Goal: Navigation & Orientation: Understand site structure

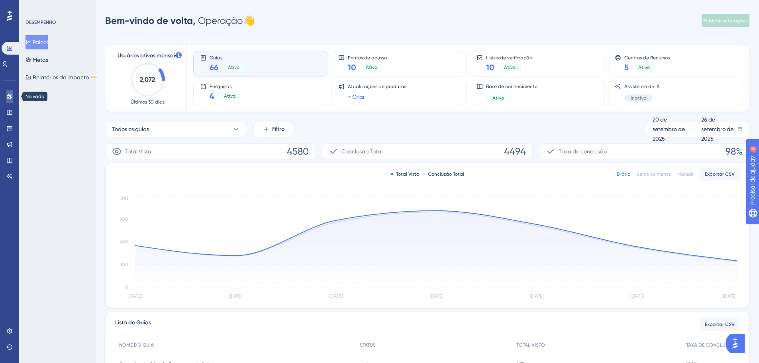
click at [12, 99] on icon at bounding box center [9, 96] width 6 height 6
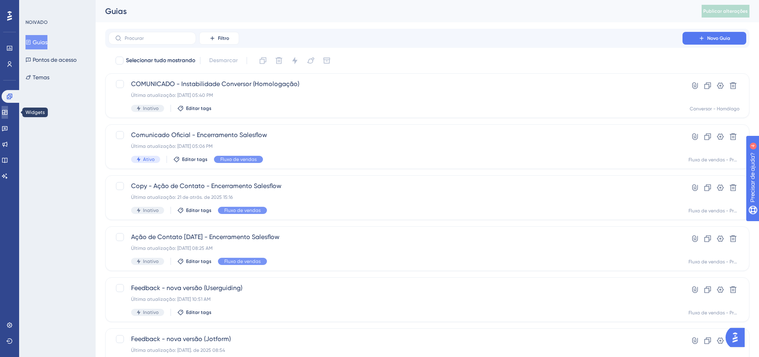
click at [7, 115] on icon at bounding box center [5, 112] width 6 height 6
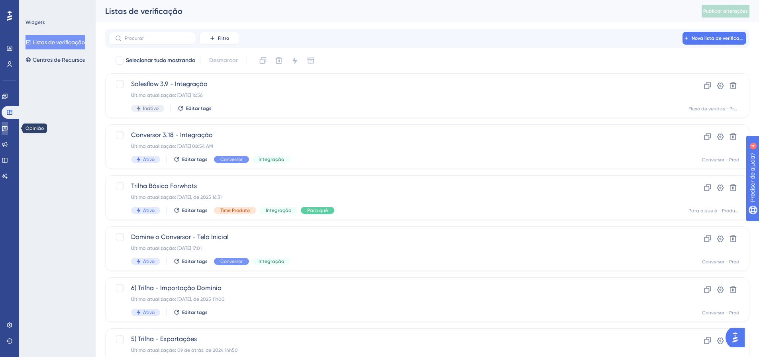
click at [8, 128] on icon at bounding box center [5, 128] width 6 height 6
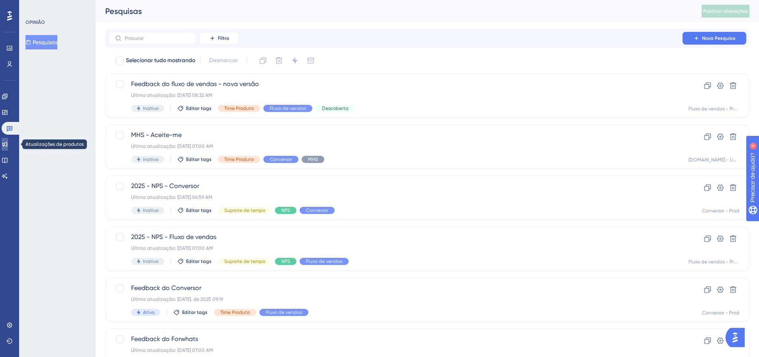
click at [8, 139] on link at bounding box center [5, 144] width 6 height 13
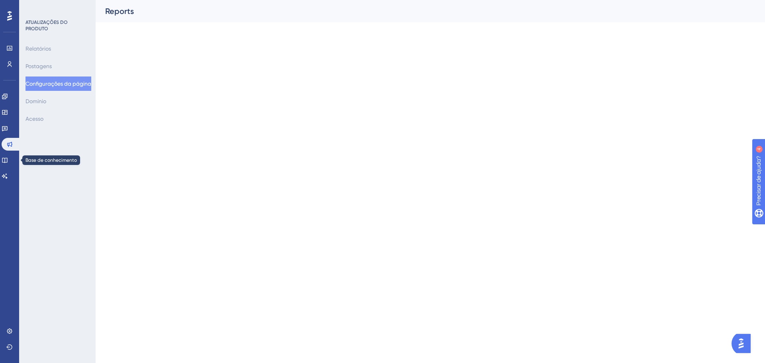
click at [6, 153] on div "Noivado Widgets Opinião Atualizações de produtos Base de conhecimento Assistent…" at bounding box center [10, 136] width 16 height 92
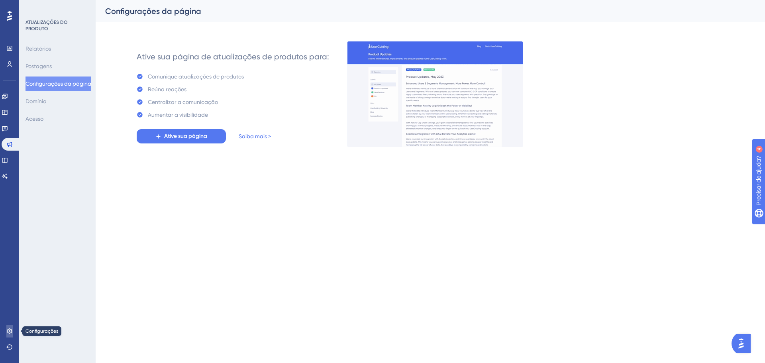
click at [6, 332] on icon at bounding box center [9, 331] width 6 height 6
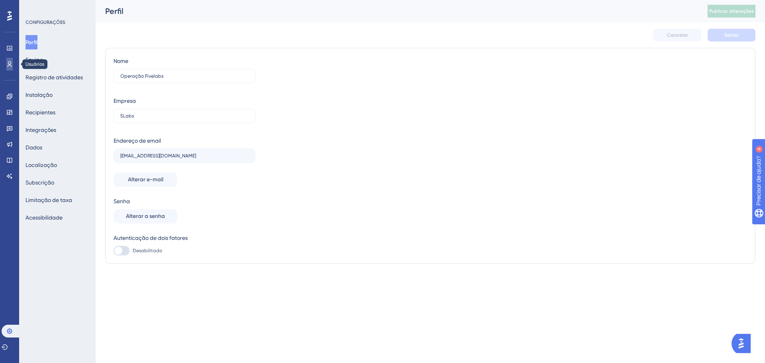
click at [7, 65] on icon at bounding box center [9, 64] width 6 height 6
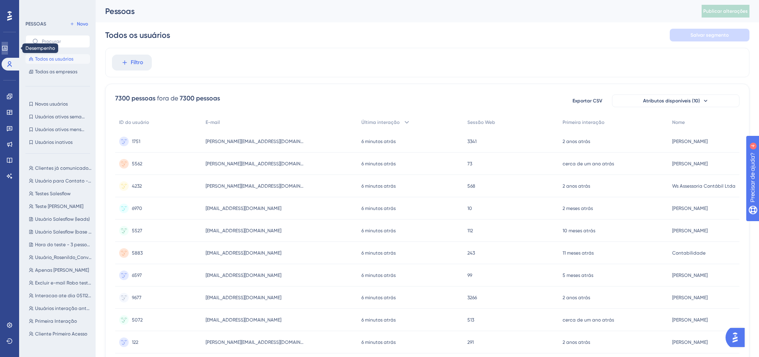
click at [7, 46] on icon at bounding box center [4, 48] width 5 height 5
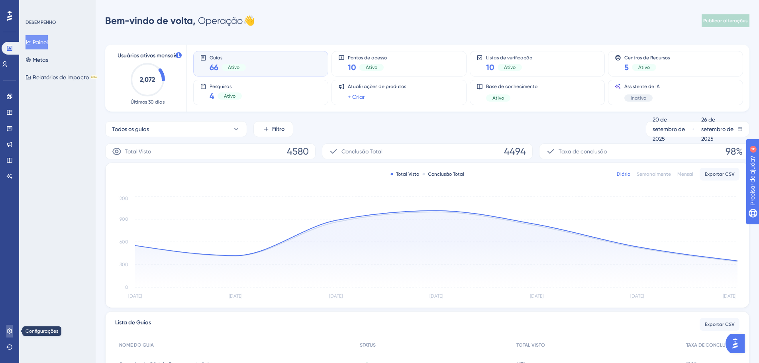
click at [9, 328] on link at bounding box center [9, 331] width 6 height 13
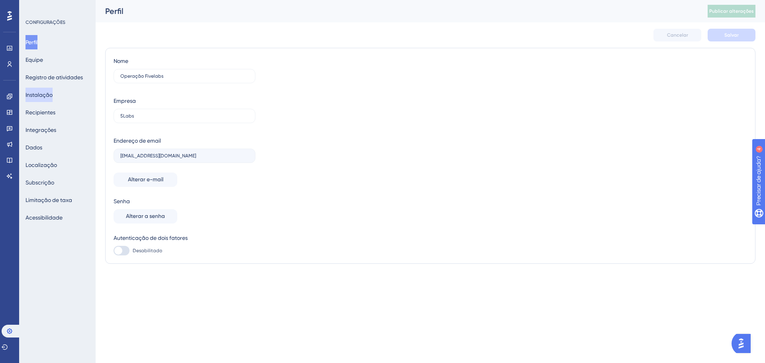
click at [53, 91] on font "Instalação" at bounding box center [39, 95] width 27 height 10
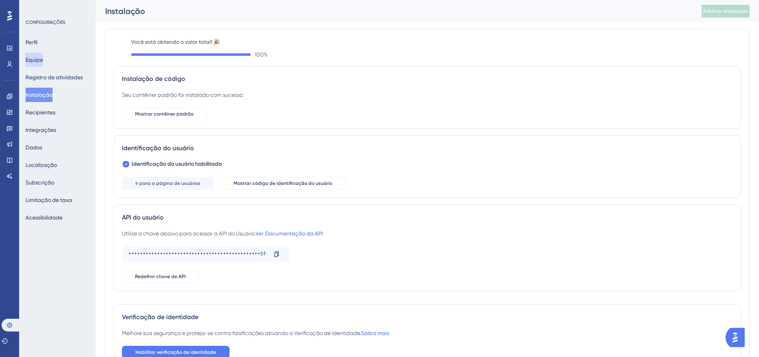
click at [43, 64] on font "Equipe" at bounding box center [35, 60] width 18 height 10
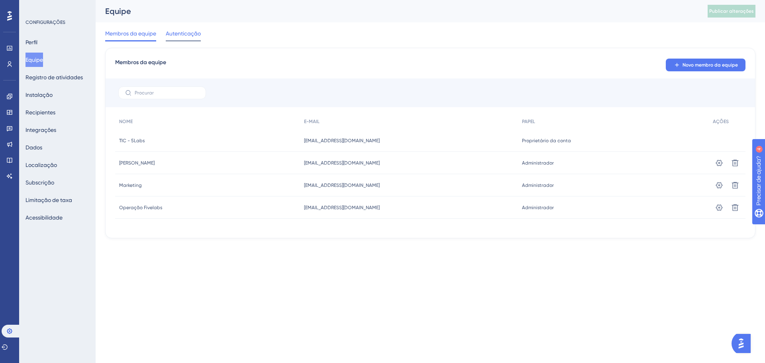
click at [182, 30] on span "Autenticação" at bounding box center [183, 34] width 35 height 10
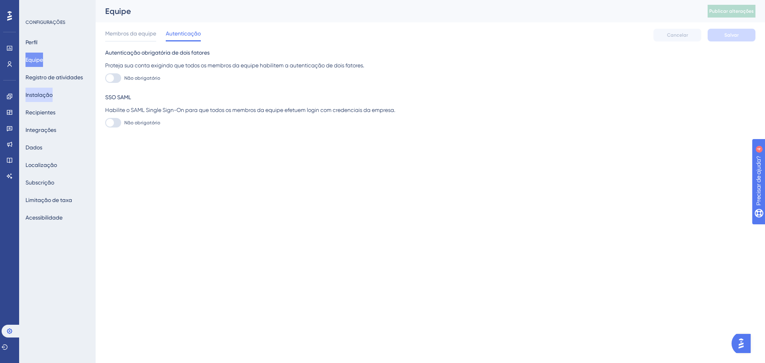
click at [41, 95] on font "Instalação" at bounding box center [39, 95] width 27 height 6
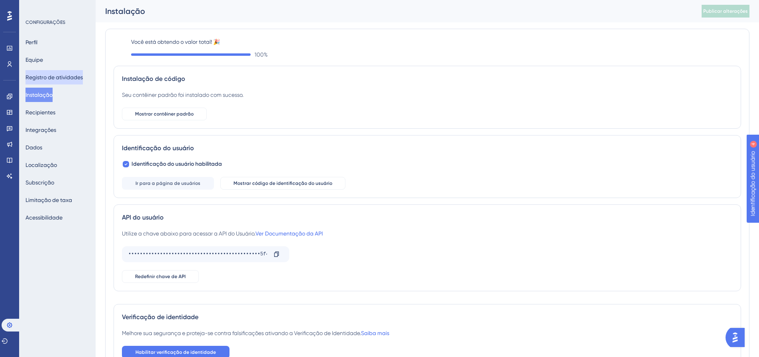
click at [53, 79] on font "Registro de atividades" at bounding box center [54, 77] width 57 height 6
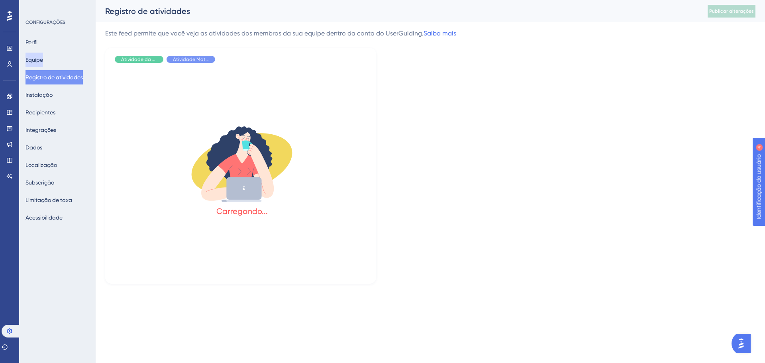
click at [35, 58] on font "Equipe" at bounding box center [35, 60] width 18 height 6
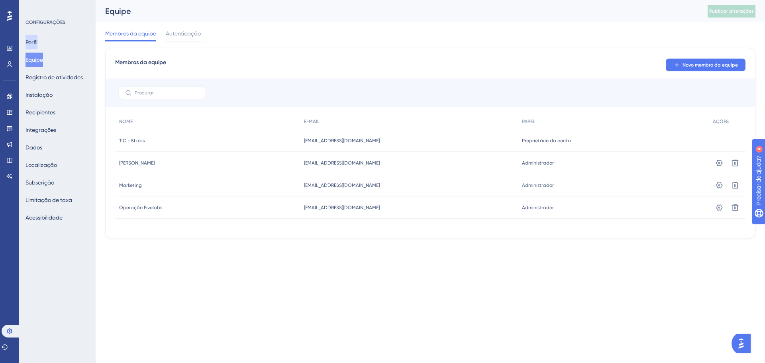
click at [29, 41] on button "Perfil" at bounding box center [32, 42] width 12 height 14
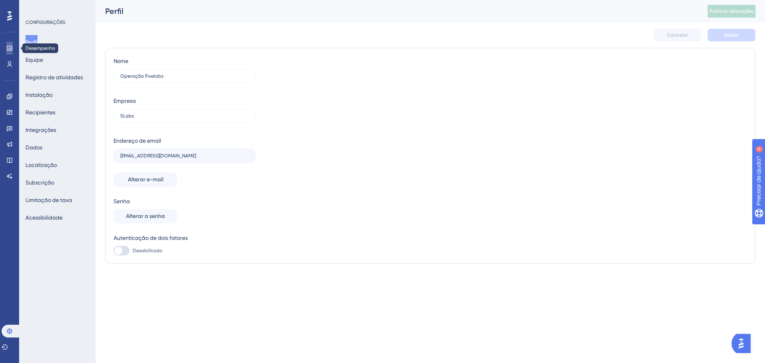
click at [12, 47] on icon at bounding box center [9, 48] width 5 height 5
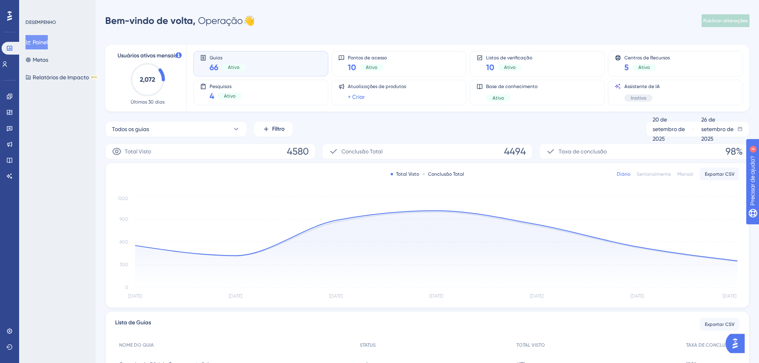
click at [12, 14] on div at bounding box center [9, 16] width 13 height 13
click at [9, 98] on icon at bounding box center [9, 96] width 6 height 6
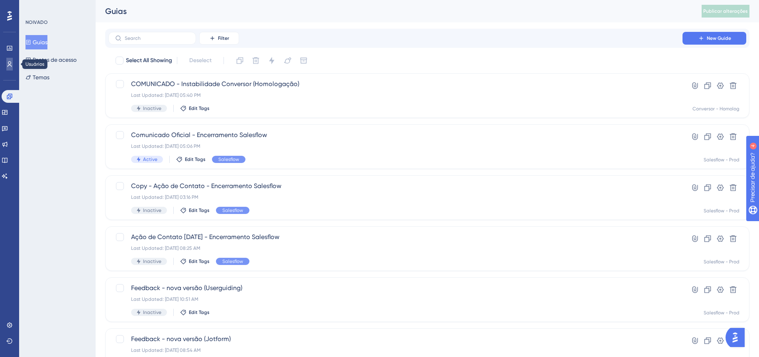
click at [6, 63] on link at bounding box center [9, 64] width 6 height 13
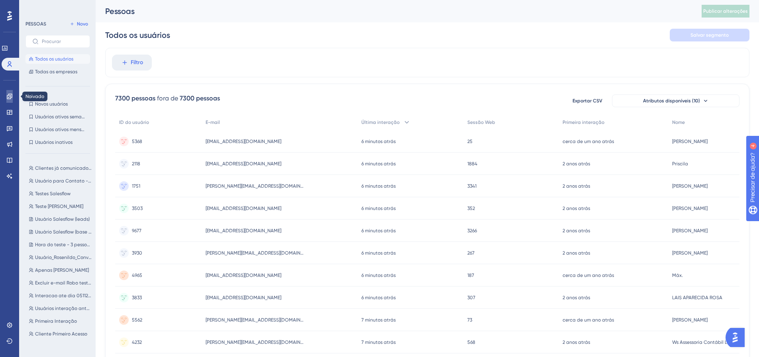
click at [12, 94] on icon at bounding box center [9, 96] width 5 height 5
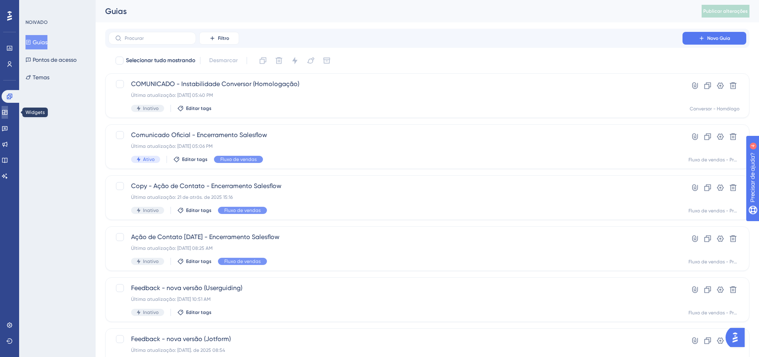
click at [7, 113] on icon at bounding box center [4, 112] width 5 height 5
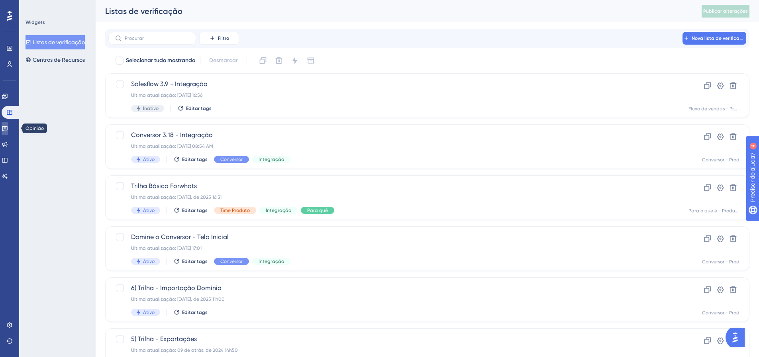
click at [8, 126] on icon at bounding box center [5, 128] width 6 height 5
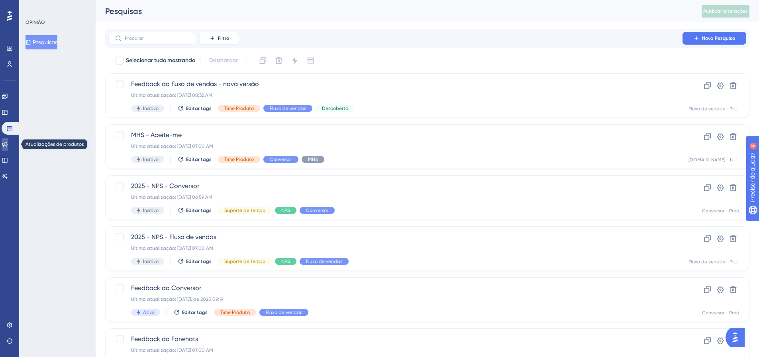
click at [8, 145] on icon at bounding box center [4, 144] width 5 height 5
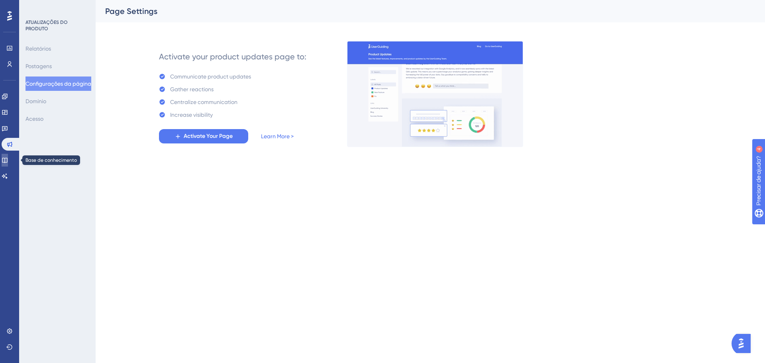
click at [8, 161] on icon at bounding box center [5, 160] width 6 height 6
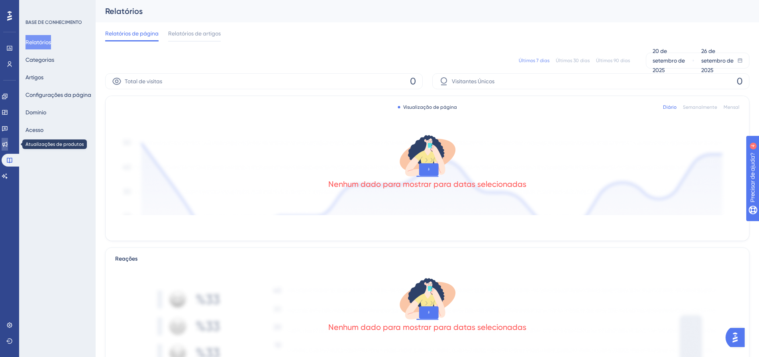
click at [8, 139] on link at bounding box center [5, 144] width 6 height 13
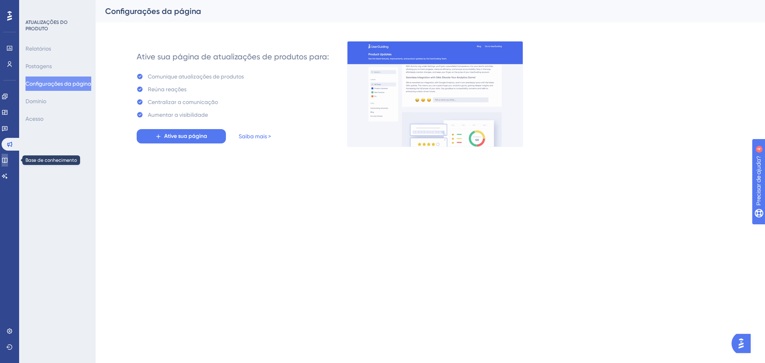
click at [7, 162] on icon at bounding box center [4, 160] width 5 height 5
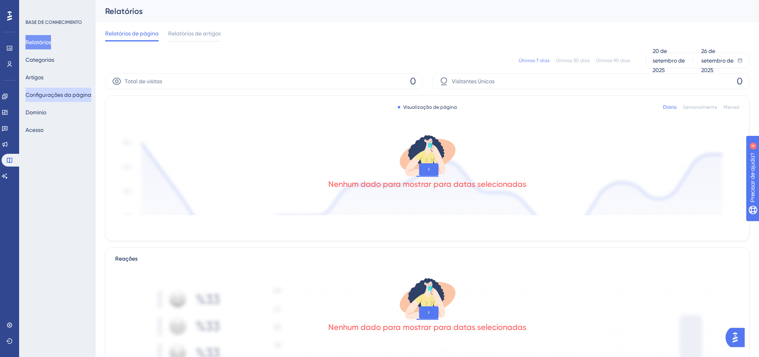
click at [51, 98] on font "Configurações da página" at bounding box center [59, 95] width 66 height 10
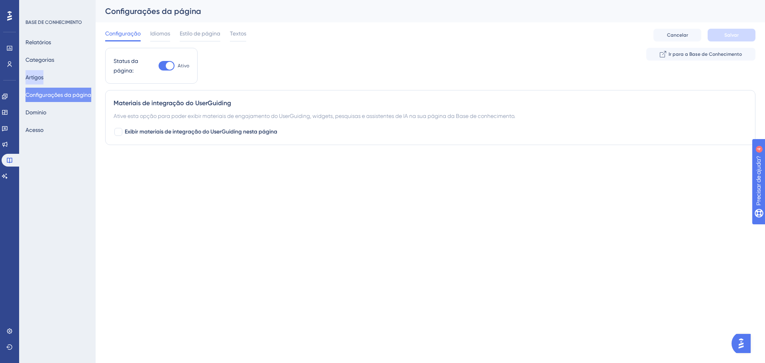
click at [43, 80] on font "Artigos" at bounding box center [35, 77] width 18 height 6
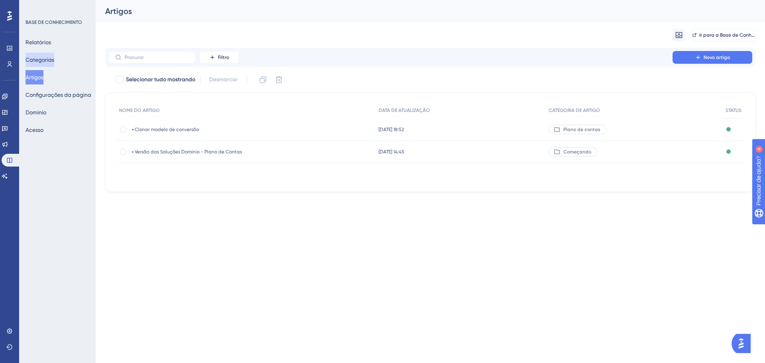
click at [50, 57] on font "Categorias" at bounding box center [40, 60] width 29 height 6
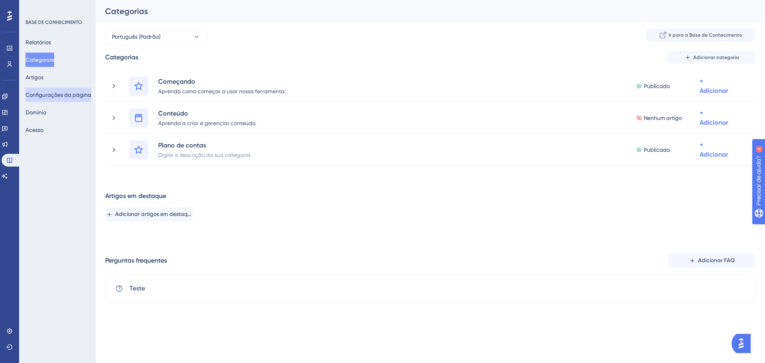
click at [41, 96] on font "Configurações da página" at bounding box center [59, 95] width 66 height 6
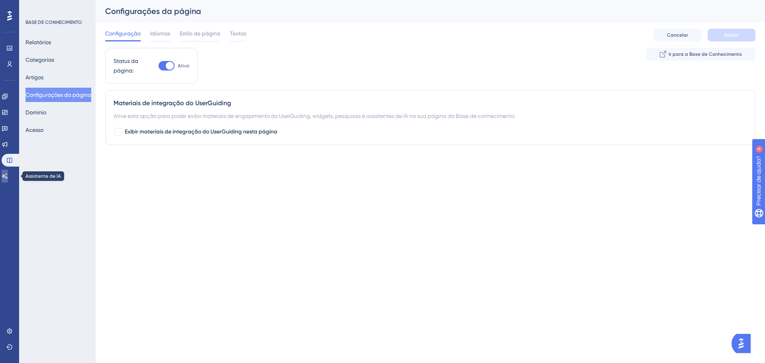
click at [5, 178] on link at bounding box center [5, 176] width 6 height 13
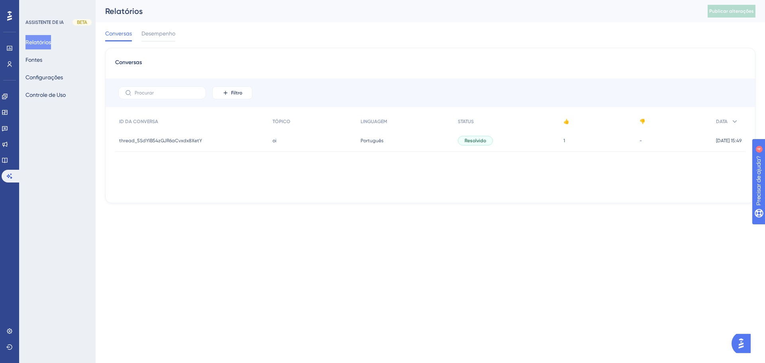
click at [178, 143] on font "thread_5SdYlB54zGJR6aCvxdx8XetY" at bounding box center [160, 141] width 83 height 6
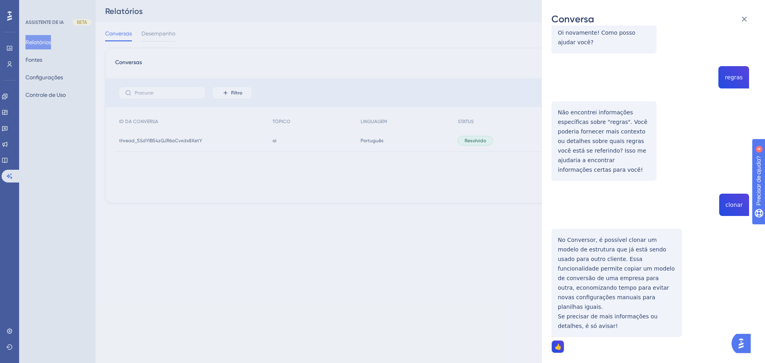
scroll to position [485, 0]
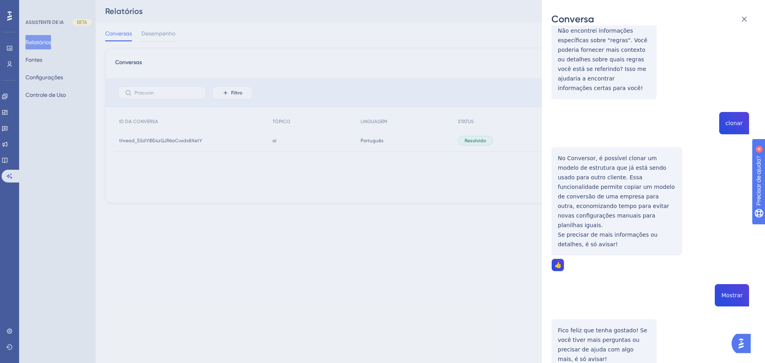
click at [491, 178] on div "Conversa thread_5SdYlB54zGJR6aCvxdx8XetY Cópia 1 - 2266 Histórico de conversas …" at bounding box center [382, 181] width 765 height 363
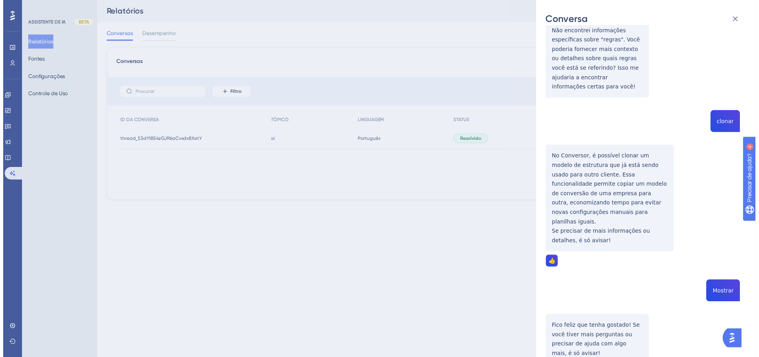
scroll to position [0, 0]
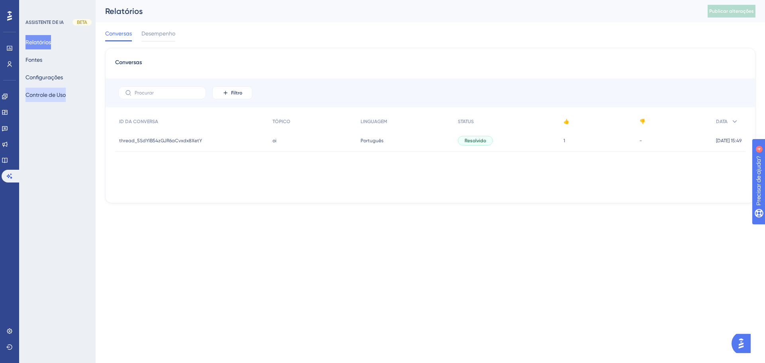
click at [55, 98] on font "Controle de Uso" at bounding box center [46, 95] width 40 height 10
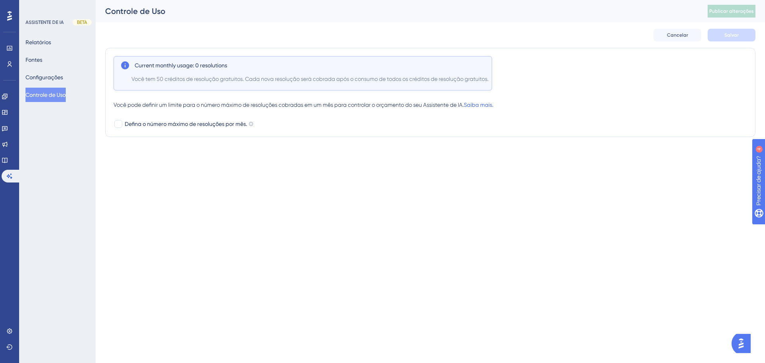
click at [57, 65] on div "Relatórios Fontes Configurações Controle de Uso" at bounding box center [58, 68] width 65 height 67
click at [54, 77] on font "Configurações" at bounding box center [44, 77] width 37 height 6
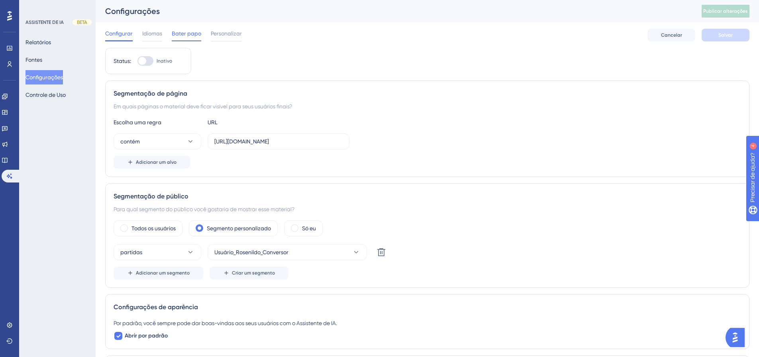
click at [187, 33] on font "Bater papo" at bounding box center [186, 33] width 29 height 6
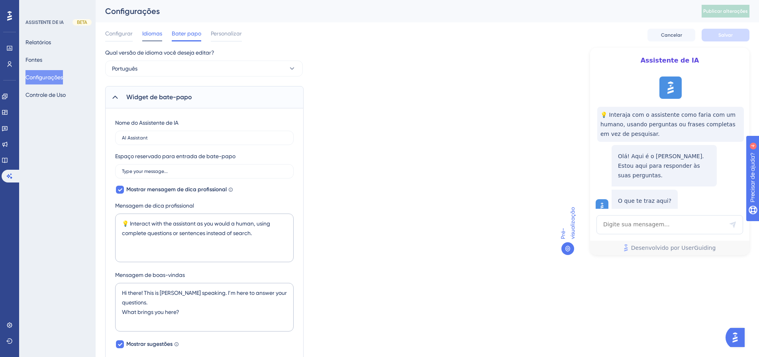
click at [158, 32] on font "Idiomas" at bounding box center [152, 33] width 20 height 6
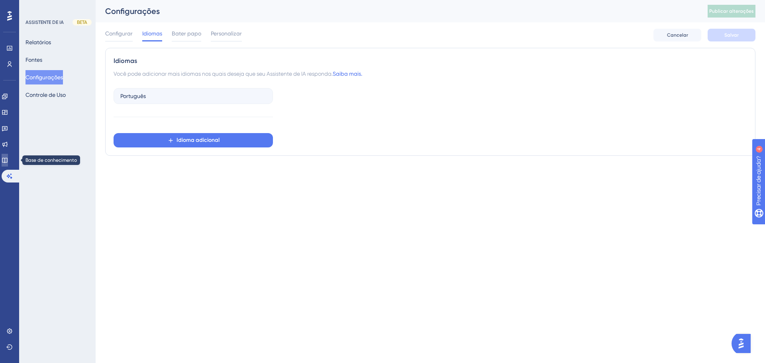
click at [6, 157] on link at bounding box center [5, 160] width 6 height 13
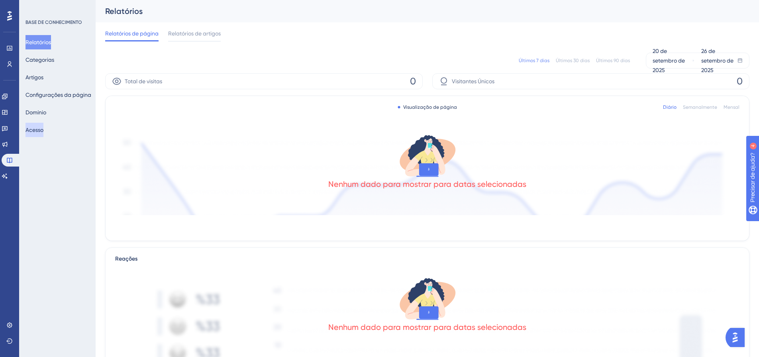
click at [38, 128] on font "Acesso" at bounding box center [35, 130] width 18 height 6
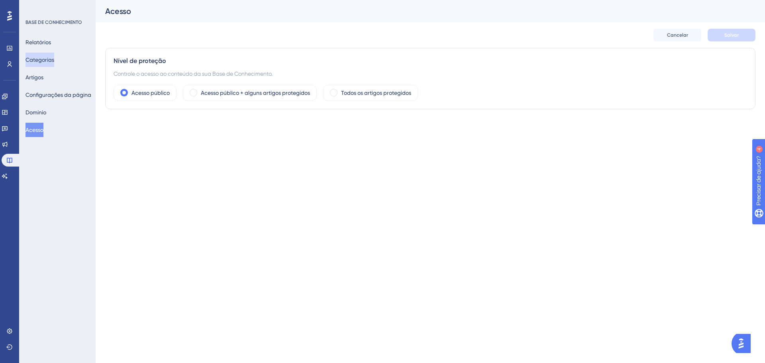
click at [44, 60] on font "Categorias" at bounding box center [40, 60] width 29 height 6
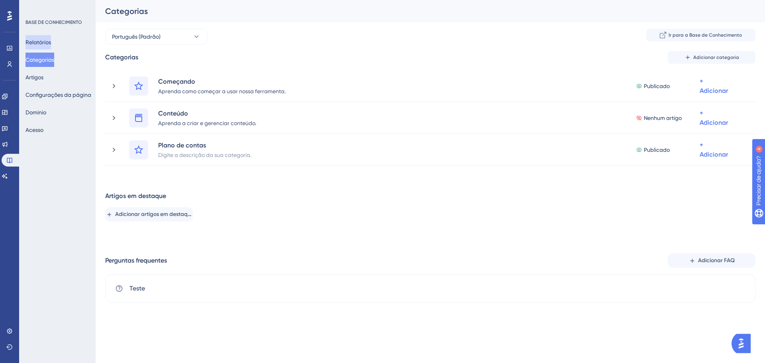
click at [44, 43] on font "Relatórios" at bounding box center [39, 42] width 26 height 6
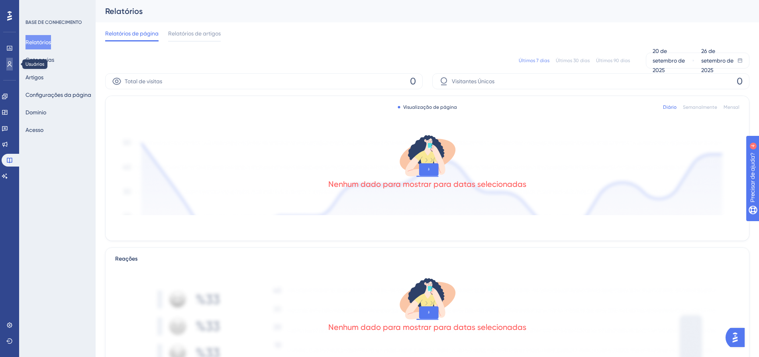
click at [6, 65] on icon at bounding box center [9, 64] width 6 height 6
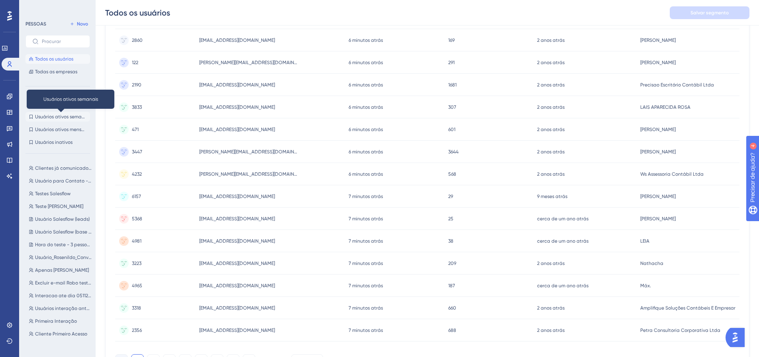
scroll to position [284, 0]
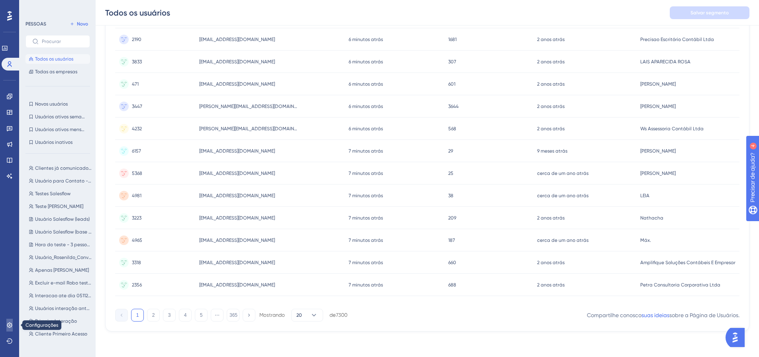
click at [13, 321] on link at bounding box center [9, 325] width 6 height 13
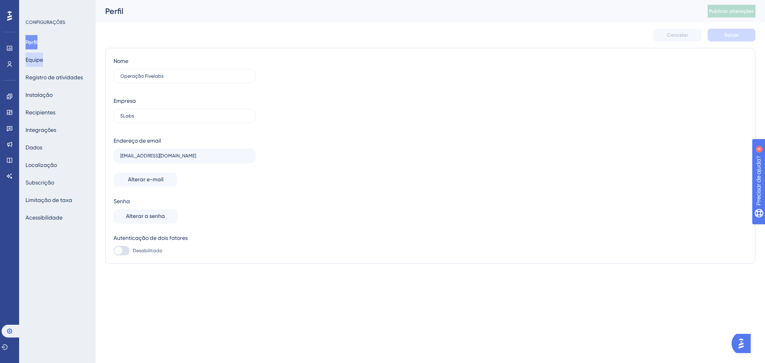
click at [43, 58] on font "Equipe" at bounding box center [35, 60] width 18 height 6
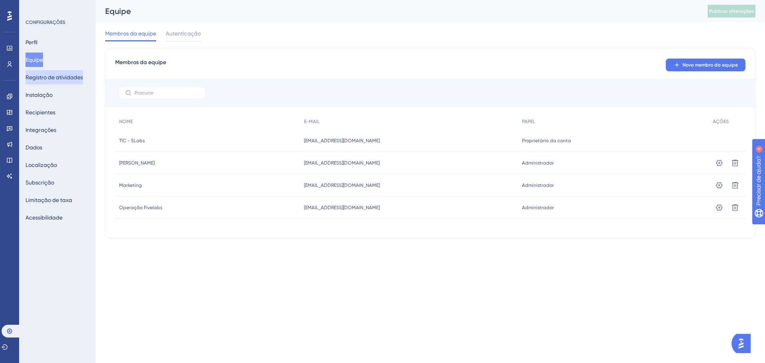
click at [57, 80] on font "Registro de atividades" at bounding box center [54, 77] width 57 height 6
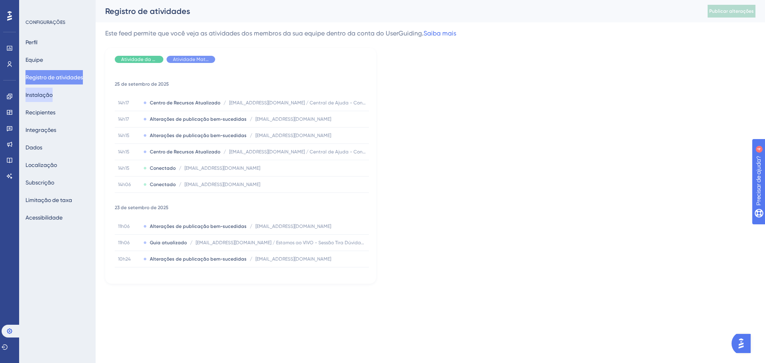
click at [51, 98] on font "Instalação" at bounding box center [39, 95] width 27 height 10
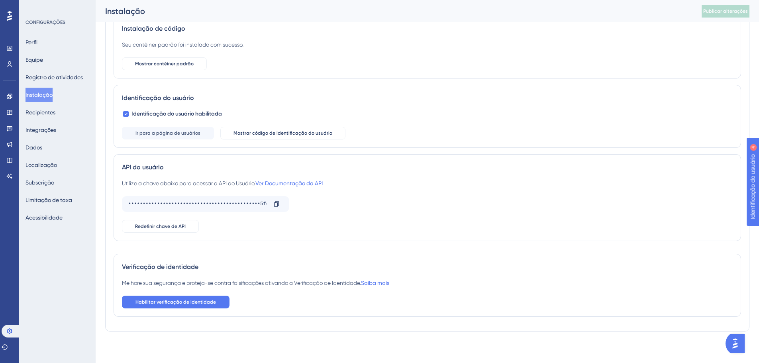
scroll to position [57, 0]
click at [51, 113] on font "Recipientes" at bounding box center [41, 112] width 30 height 6
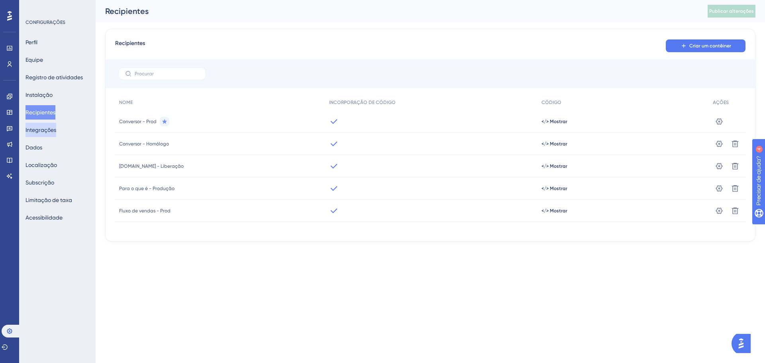
click at [48, 129] on font "Integrações" at bounding box center [41, 130] width 31 height 6
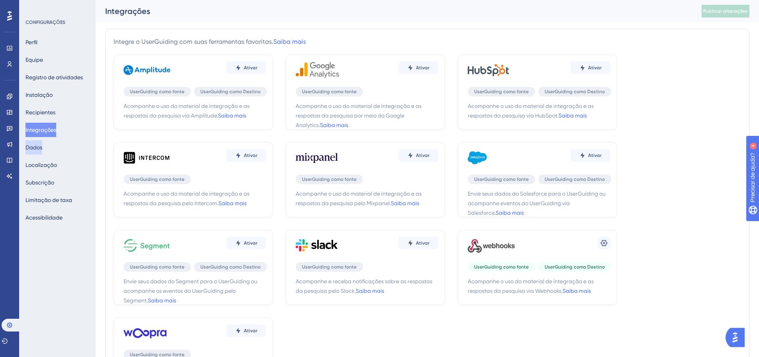
click at [41, 149] on font "Dados" at bounding box center [34, 147] width 17 height 6
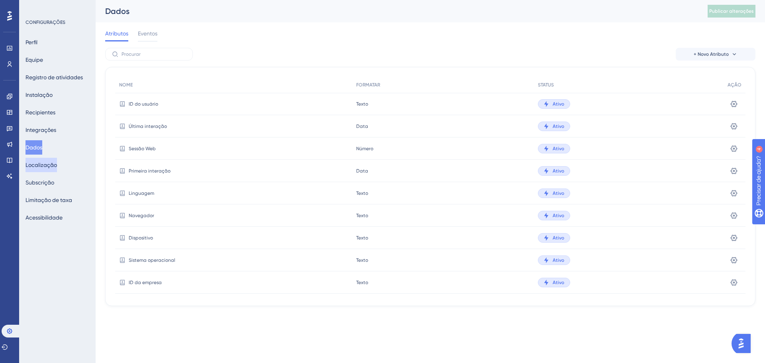
click at [49, 169] on font "Localização" at bounding box center [41, 165] width 31 height 10
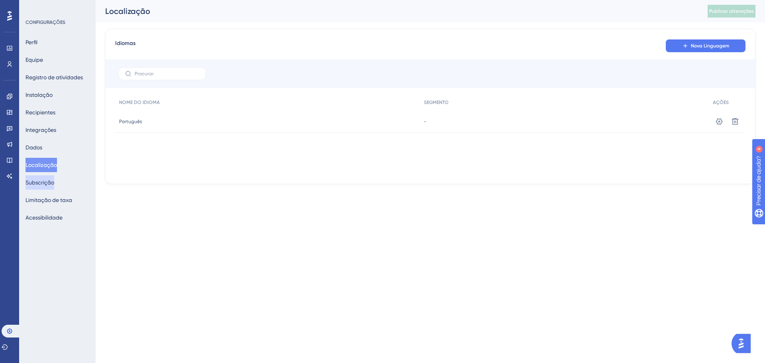
click at [53, 186] on font "Subscrição" at bounding box center [40, 183] width 29 height 10
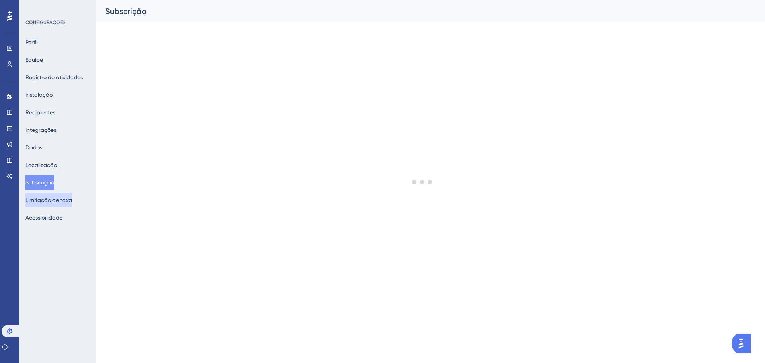
click at [61, 200] on font "Limitação de taxa" at bounding box center [49, 200] width 47 height 6
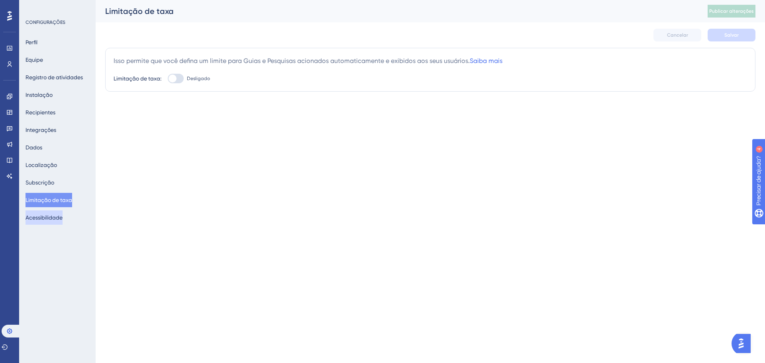
click at [51, 222] on button "Acessibilidade" at bounding box center [44, 217] width 37 height 14
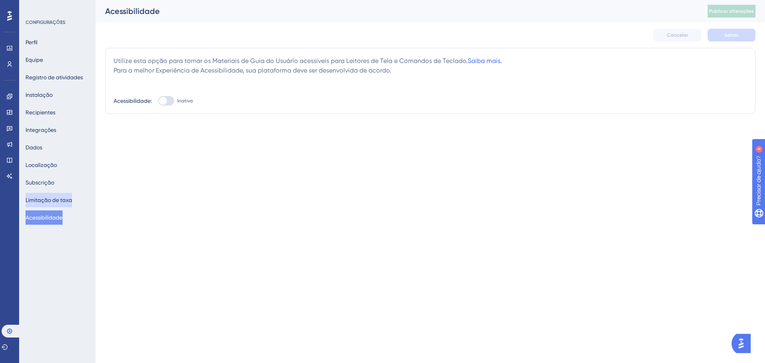
click at [60, 203] on font "Limitação de taxa" at bounding box center [49, 200] width 47 height 10
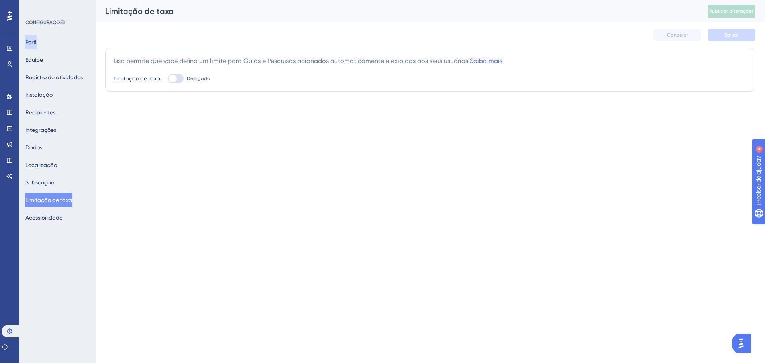
click at [37, 41] on font "Perfil" at bounding box center [32, 42] width 12 height 6
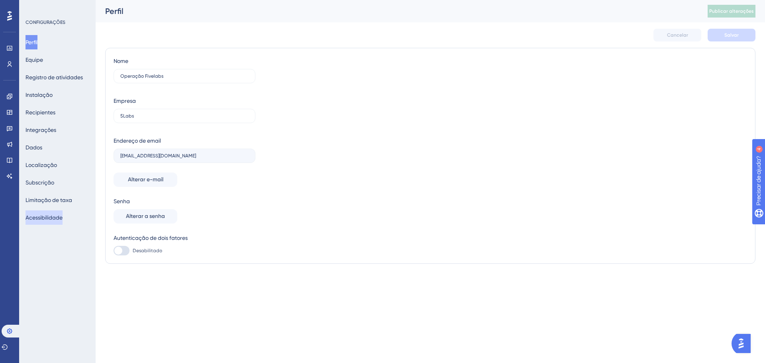
click at [47, 220] on font "Acessibilidade" at bounding box center [44, 217] width 37 height 6
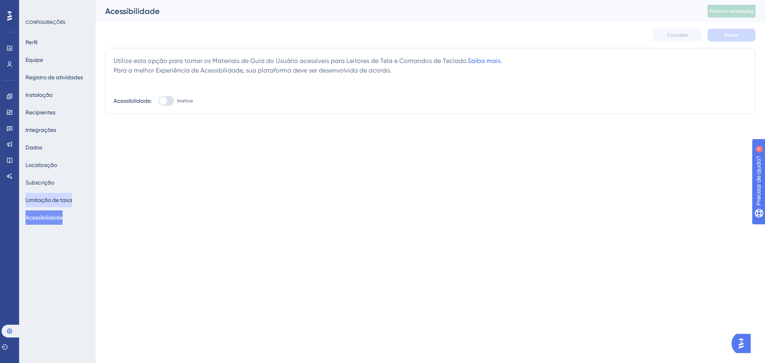
click at [63, 198] on font "Limitação de taxa" at bounding box center [49, 200] width 47 height 6
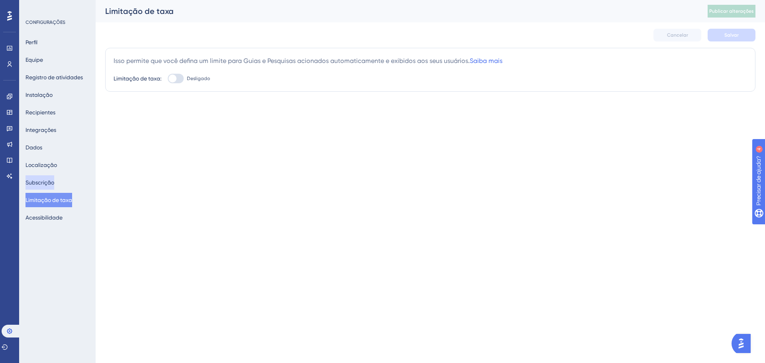
click at [40, 179] on font "Subscrição" at bounding box center [40, 183] width 29 height 10
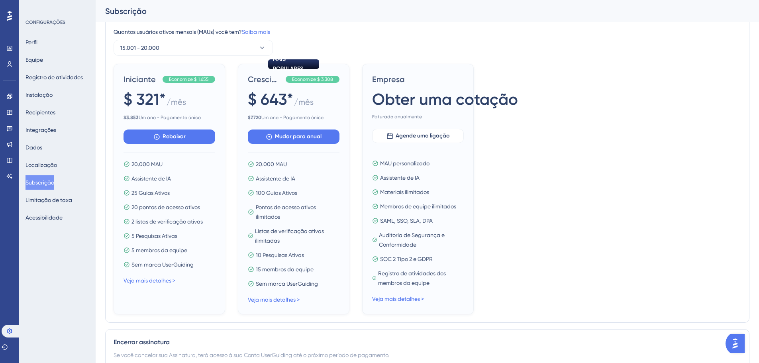
scroll to position [150, 0]
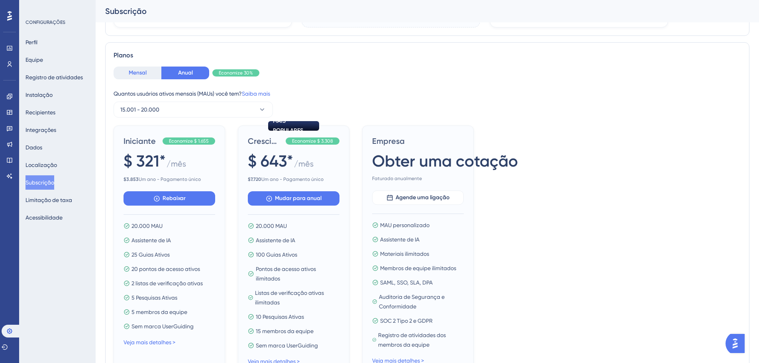
click at [139, 72] on font "Mensal" at bounding box center [138, 72] width 18 height 7
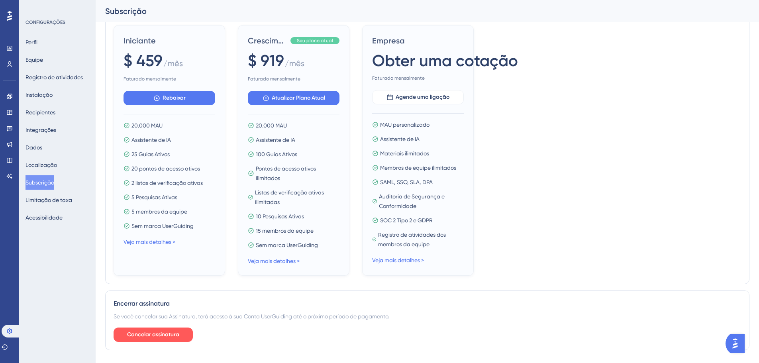
scroll to position [269, 0]
